Goal: Task Accomplishment & Management: Complete application form

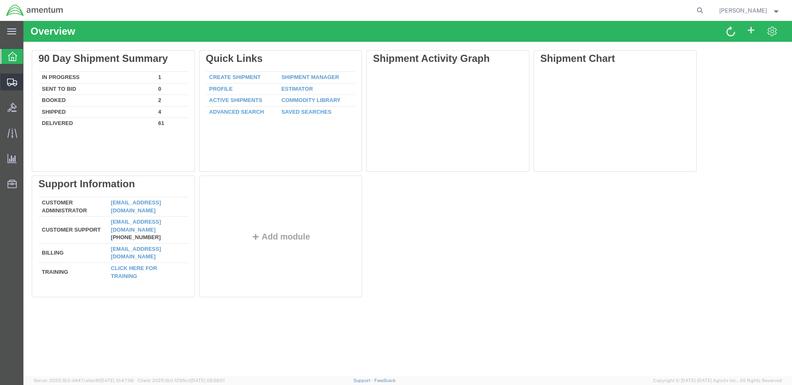
click at [0, 0] on span "Create Shipment" at bounding box center [0, 0] width 0 height 0
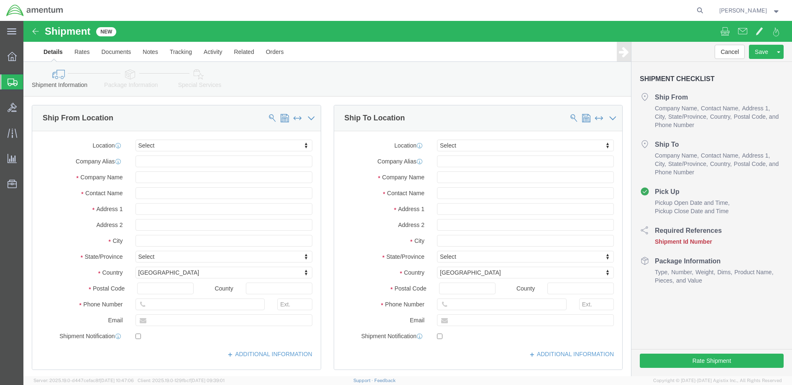
select select
click body "Shipment New Details Rates Documents Notes Tracking Activity Related Orders Can…"
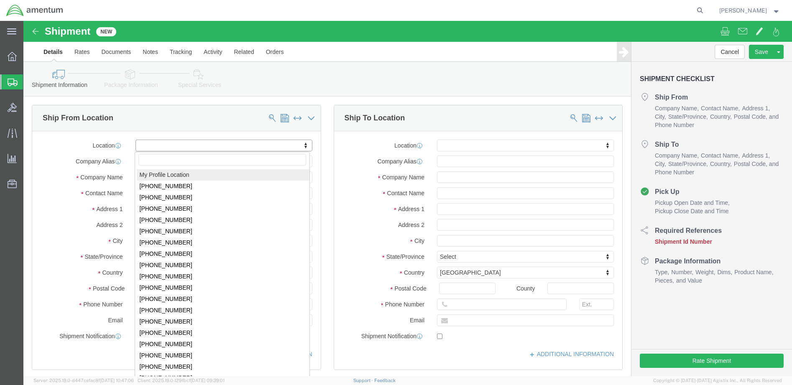
select select "MYPROFILE"
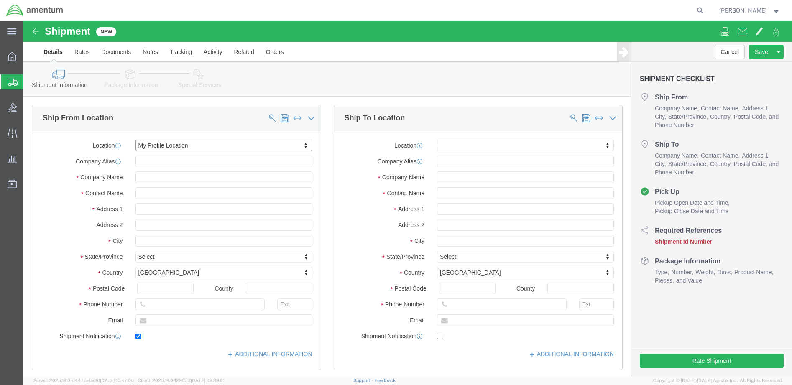
type input "[STREET_ADDRESS]"
type input "98433"
type input "[PHONE_NUMBER]"
type input "[PERSON_NAME][EMAIL_ADDRESS][DOMAIN_NAME]"
checkbox input "true"
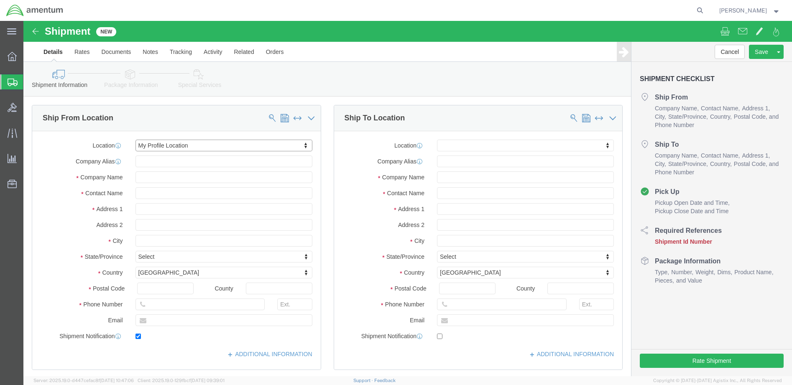
type input "Amentum Services, Inc."
type input "[PERSON_NAME]"
type input "Joint Base [PERSON_NAME]"
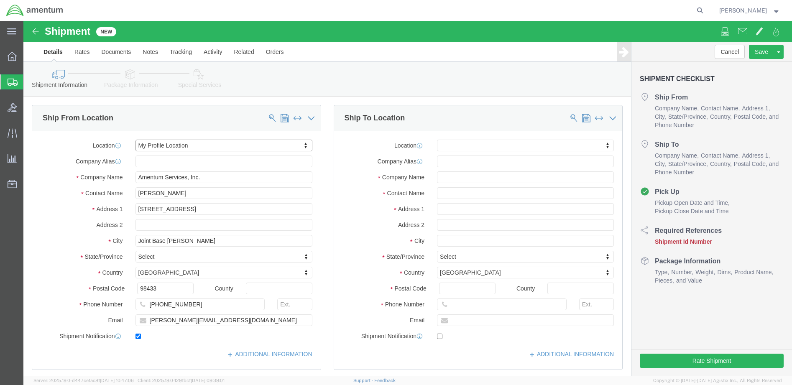
select select "WA"
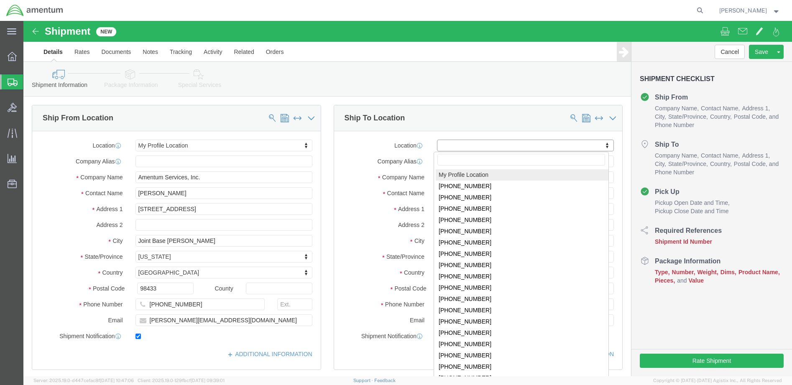
click body "Shipment New Details Rates Documents Notes Tracking Activity Related Orders Can…"
select select "59334"
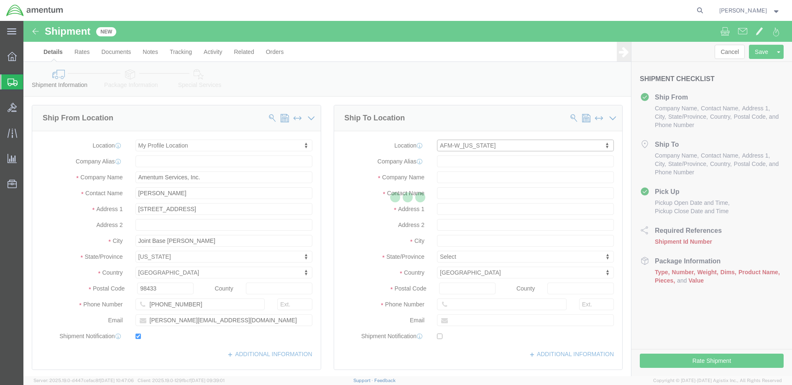
type input "[STREET_ADDRESS][PERSON_NAME][PERSON_NAME]"
type input "Hanger Bldg 114"
type input "96854"
type input "Amentum Services, Inc."
type input "[PERSON_NAME][GEOGRAPHIC_DATA]"
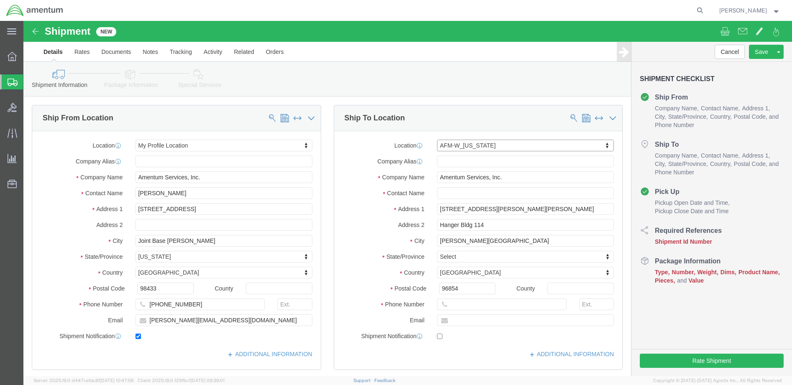
select select "HI"
type input "ATTN: [PERSON_NAME]"
click input "text"
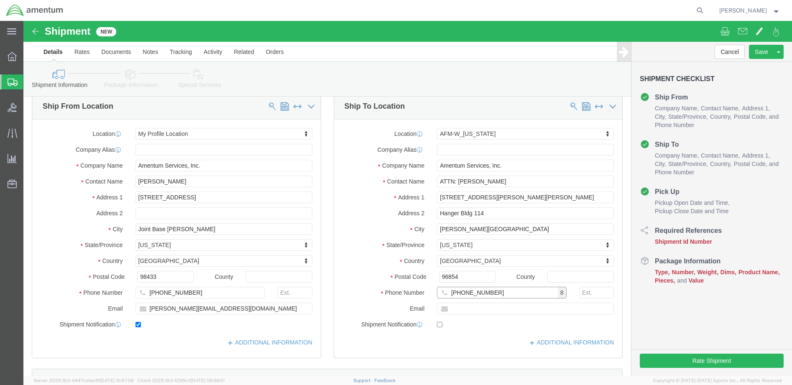
type input "[PHONE_NUMBER]"
click input "text"
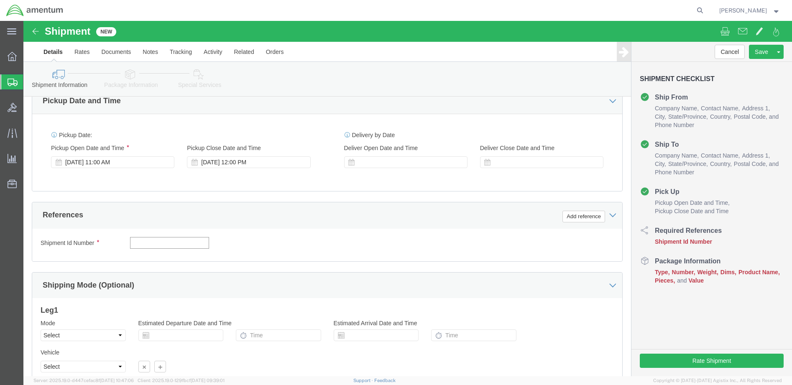
paste input "4999.R.2521.AW.AM.0F.YWKM.00"
type input "4999.R.2521.AW.AM.0F.YWKM.00"
click button "Continue"
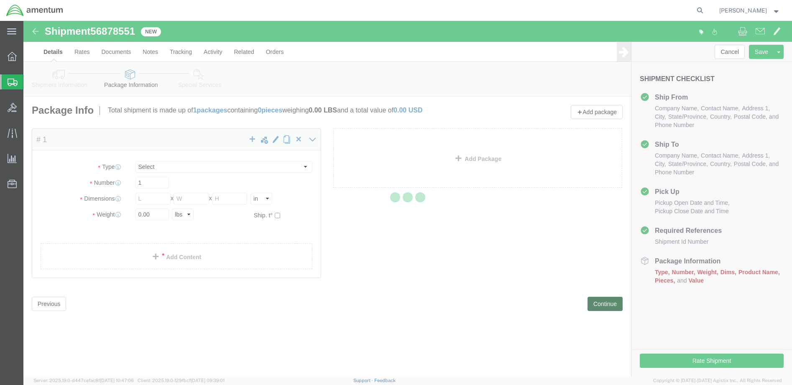
select select "CBOX"
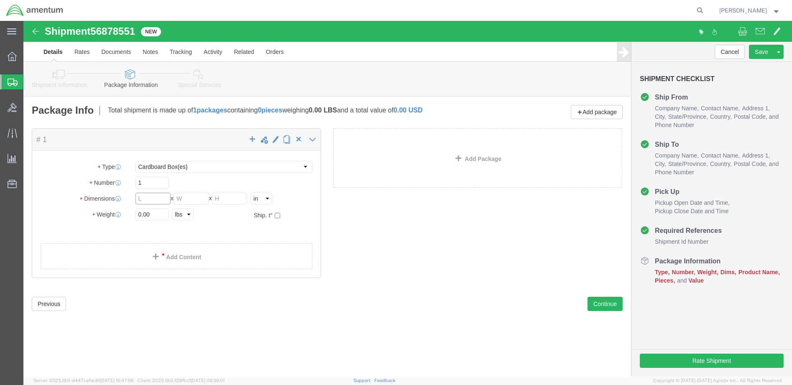
click input "text"
type input "14"
type input "10"
drag, startPoint x: 132, startPoint y: 190, endPoint x: 110, endPoint y: 192, distance: 21.5
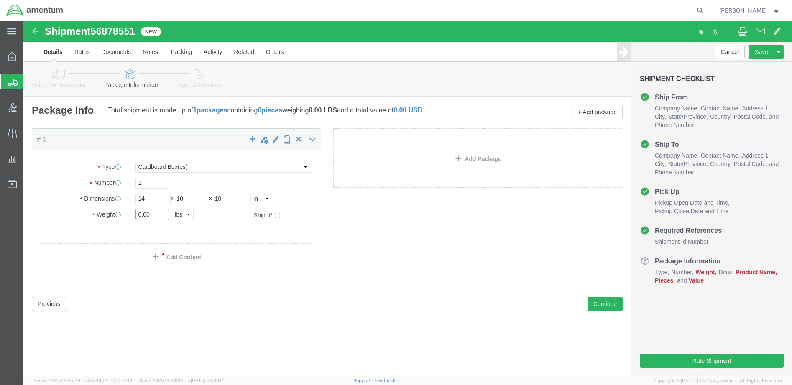
click div "0.00 Select kgs lbs"
type input "6"
click link "Add Content"
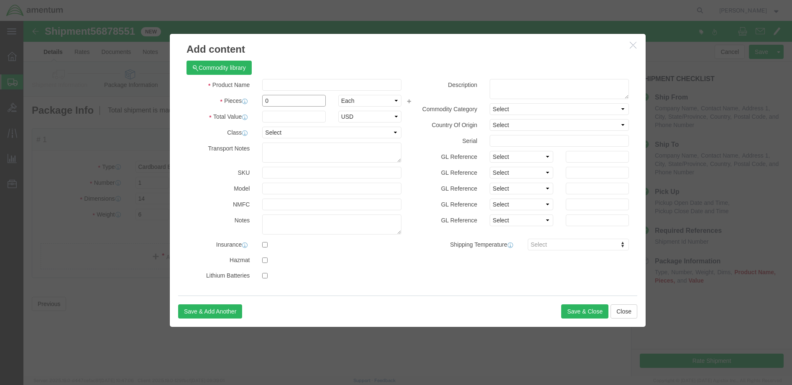
drag, startPoint x: 246, startPoint y: 80, endPoint x: 237, endPoint y: 79, distance: 8.8
click div "0"
type input "1"
click input "text"
type input "1000"
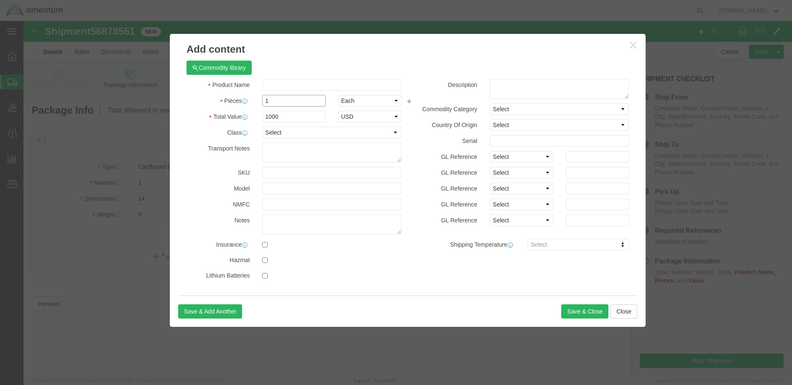
drag, startPoint x: 248, startPoint y: 81, endPoint x: 234, endPoint y: 81, distance: 14.2
click div "1"
type input "2"
type input "2000"
click input "text"
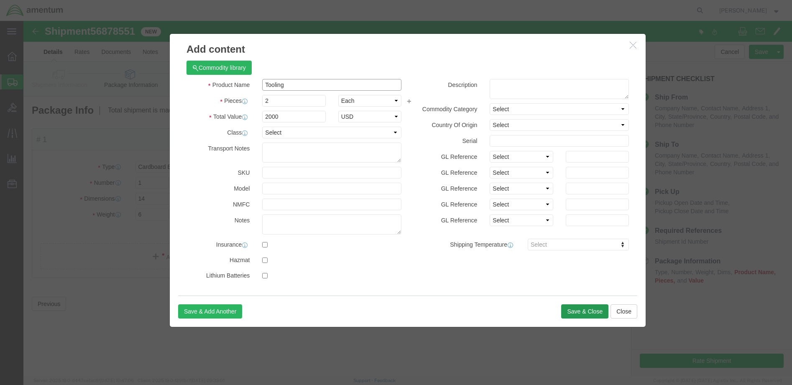
type input "Tooling"
click button "Save & Close"
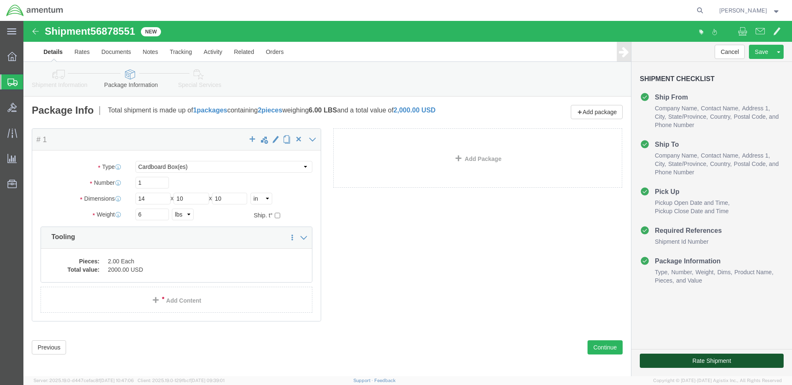
click button "Rate Shipment"
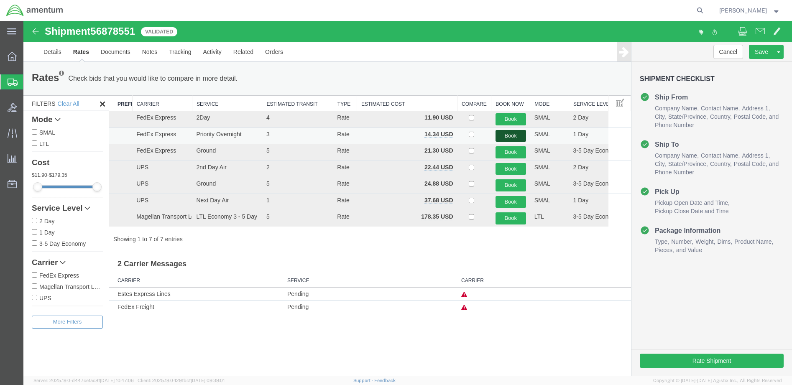
click at [507, 135] on button "Book" at bounding box center [511, 136] width 31 height 12
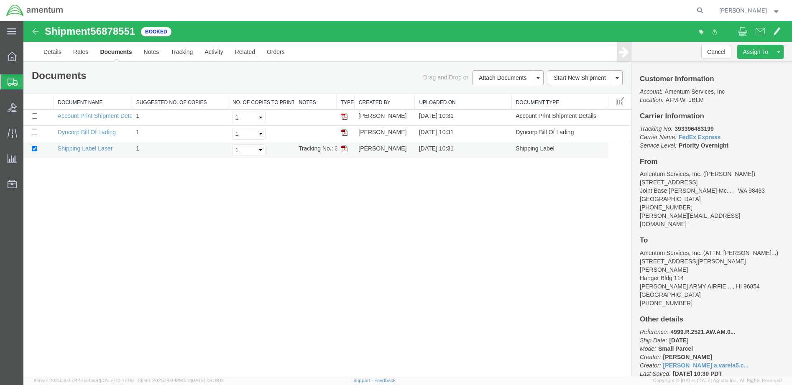
click at [343, 151] on img at bounding box center [344, 149] width 7 height 7
